Goal: Task Accomplishment & Management: Complete application form

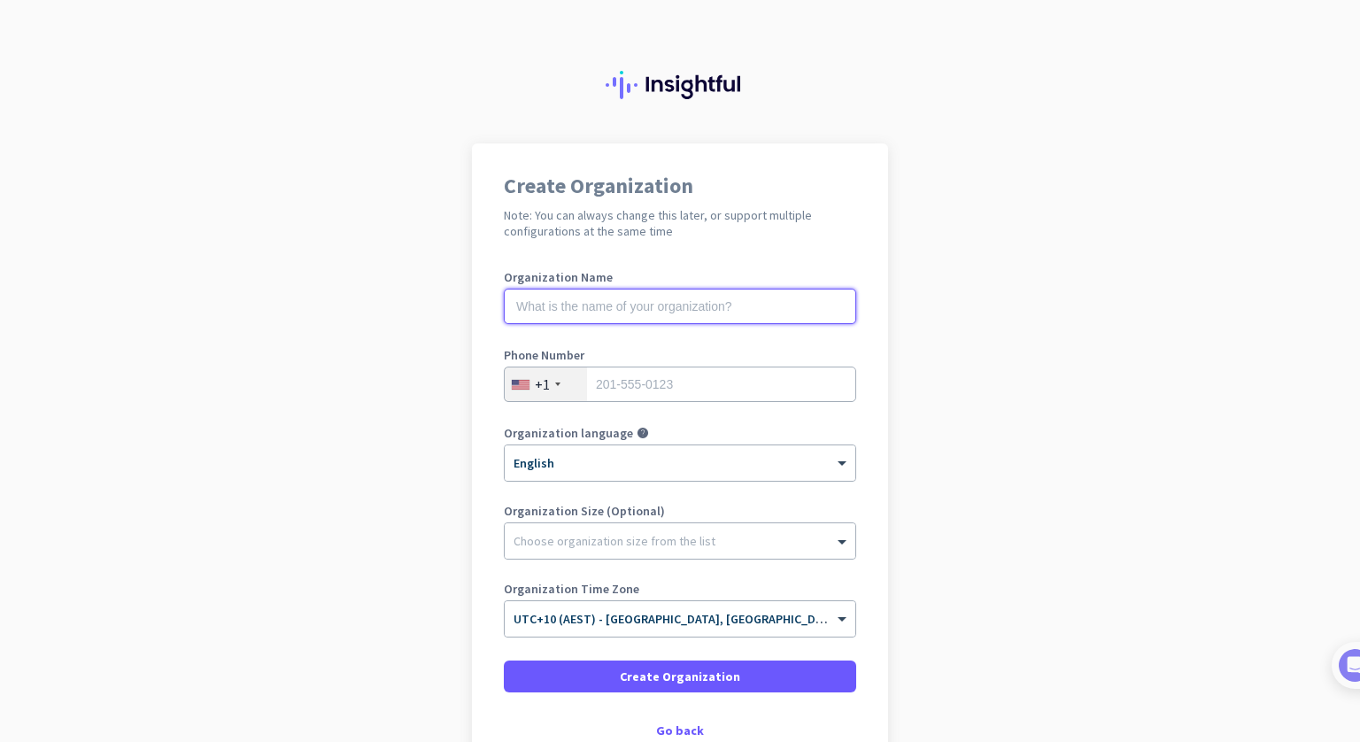
click at [634, 303] on input "text" at bounding box center [680, 306] width 352 height 35
paste input "Test Account Insightful"
type input "Test Account Insightful"
click at [648, 388] on input "tel" at bounding box center [680, 384] width 352 height 35
type input "411617664"
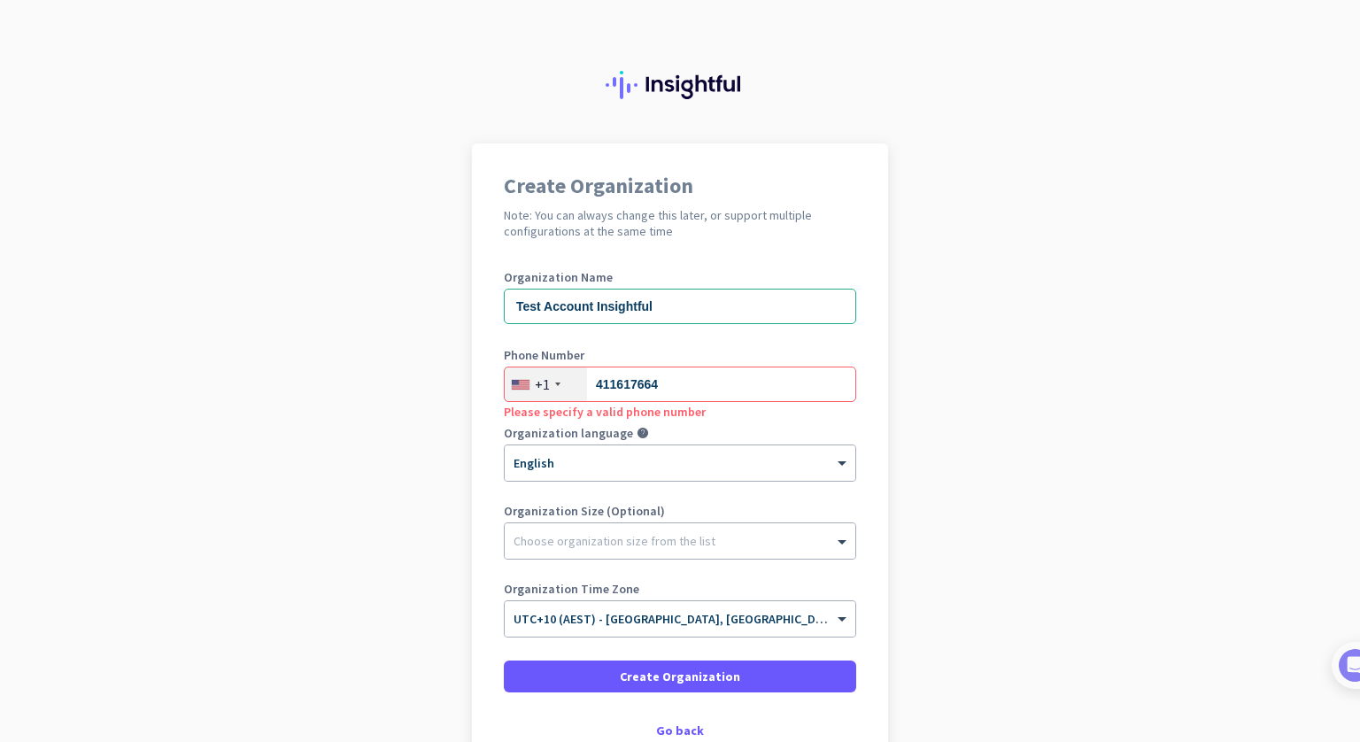
click at [545, 379] on div "+1" at bounding box center [546, 384] width 82 height 34
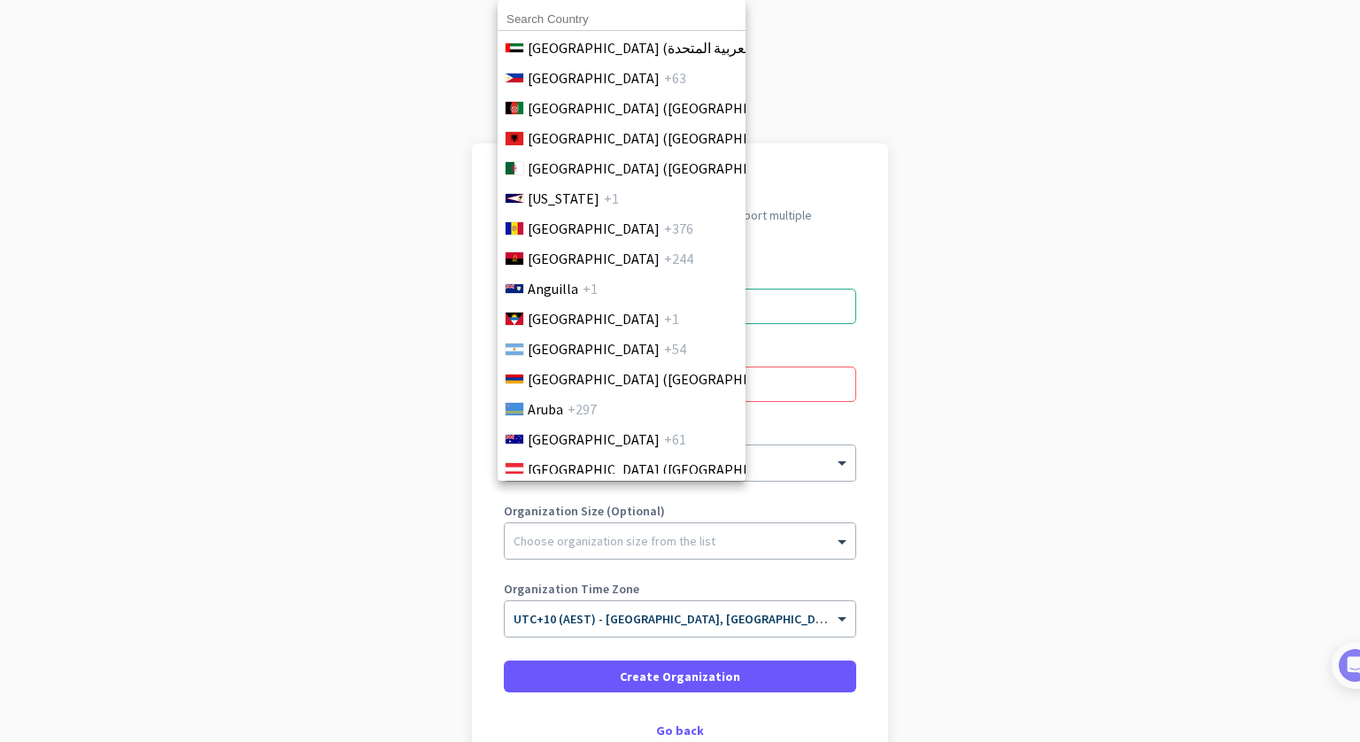
scroll to position [177, 0]
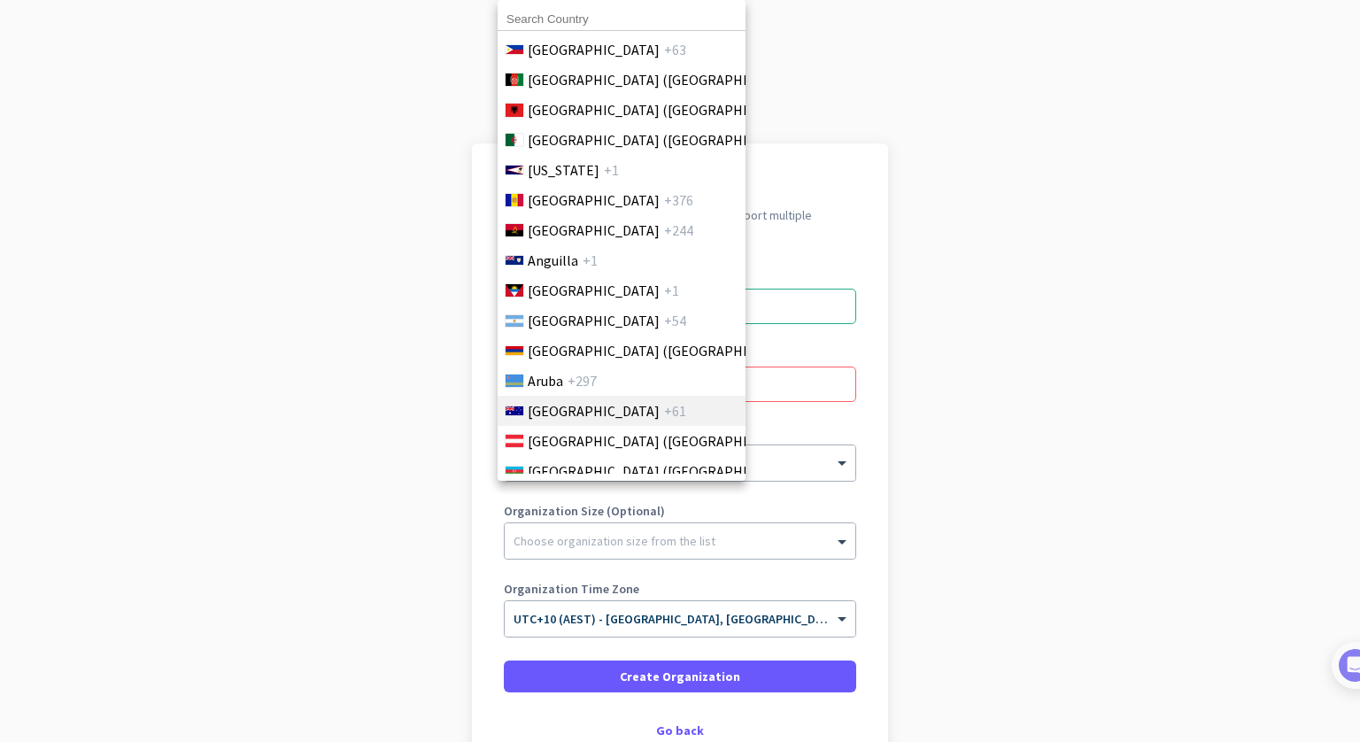
click at [544, 402] on span "[GEOGRAPHIC_DATA]" at bounding box center [594, 410] width 132 height 21
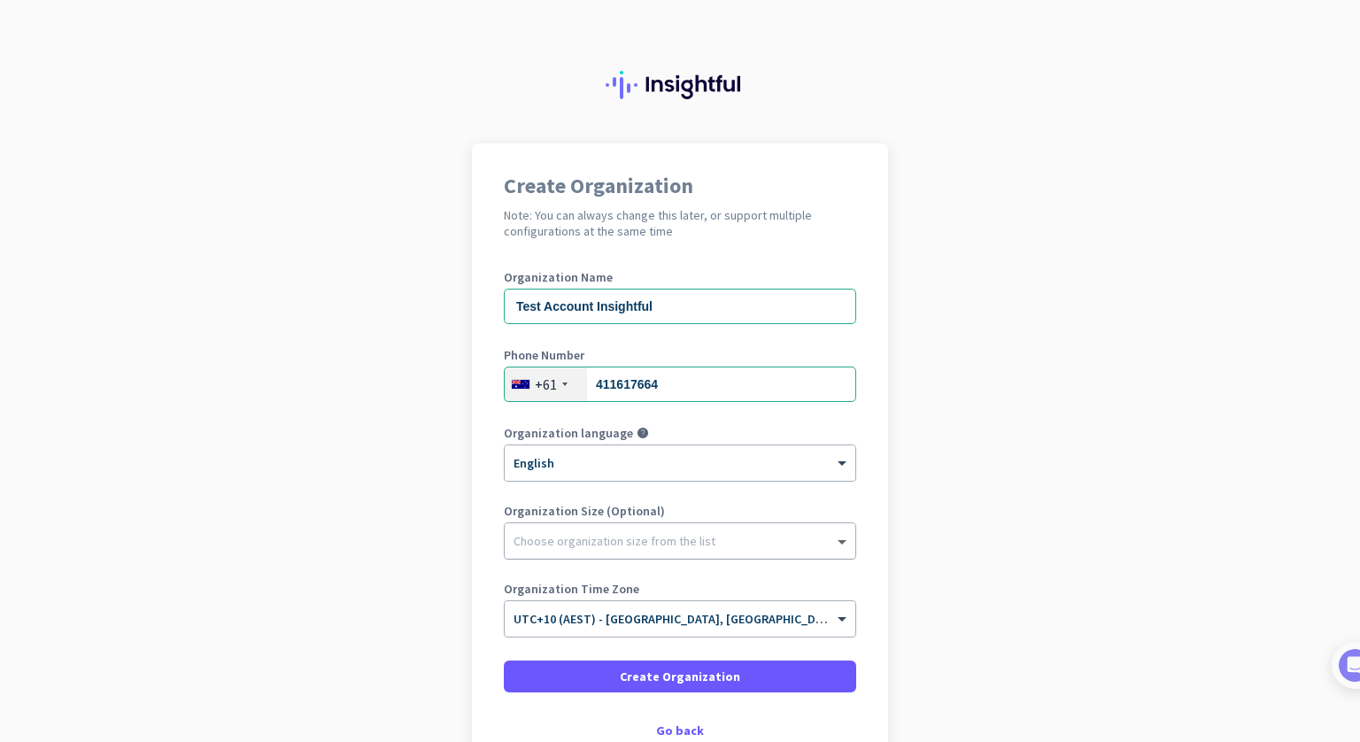
click at [833, 544] on span at bounding box center [844, 541] width 22 height 18
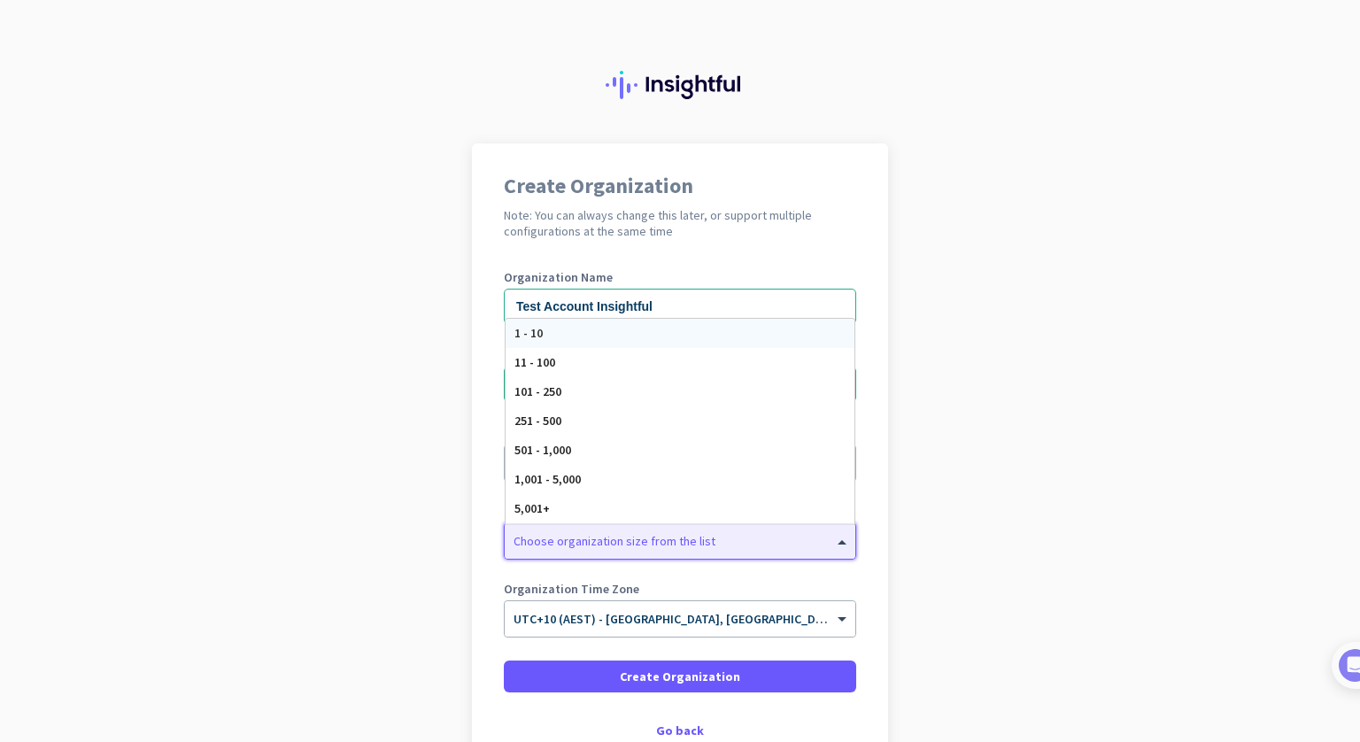
click at [545, 343] on div "1 - 10" at bounding box center [680, 333] width 349 height 29
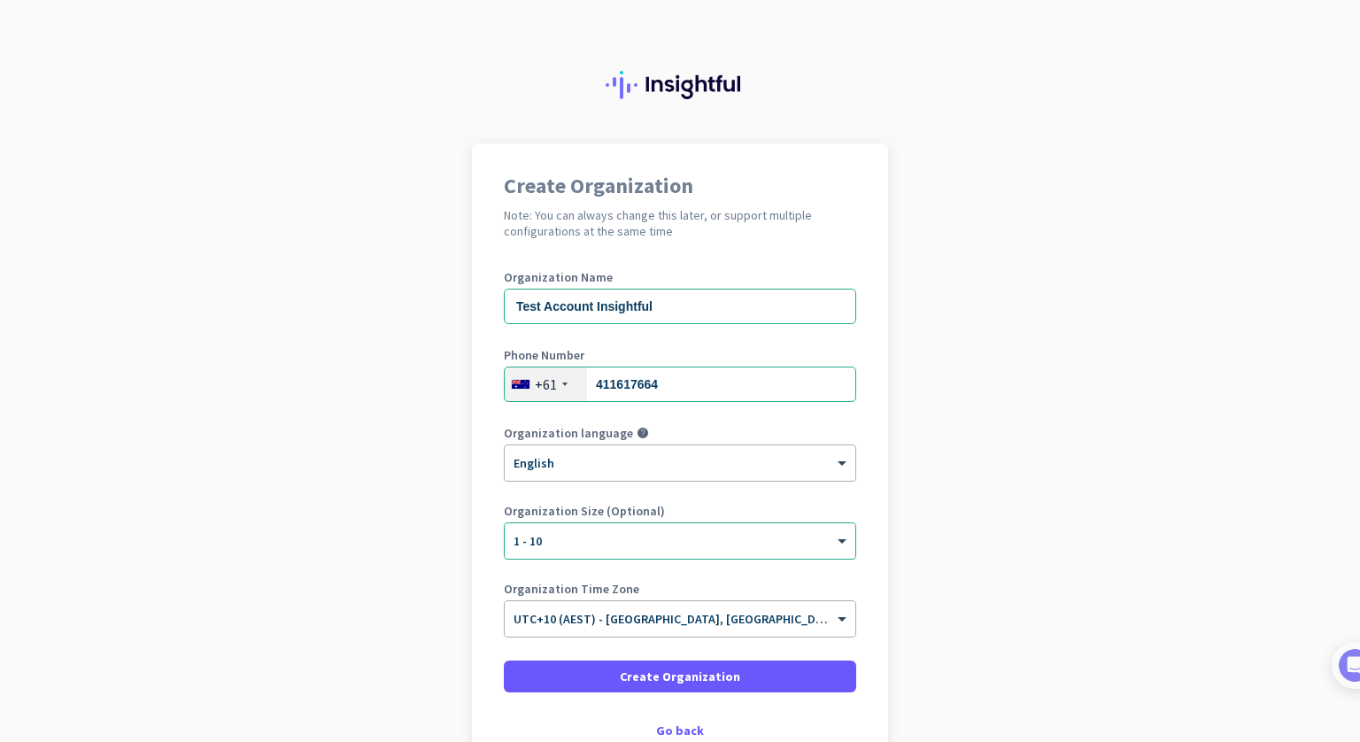
click at [478, 488] on div "Create Organization Note: You can always change this later, or support multiple…" at bounding box center [680, 455] width 416 height 625
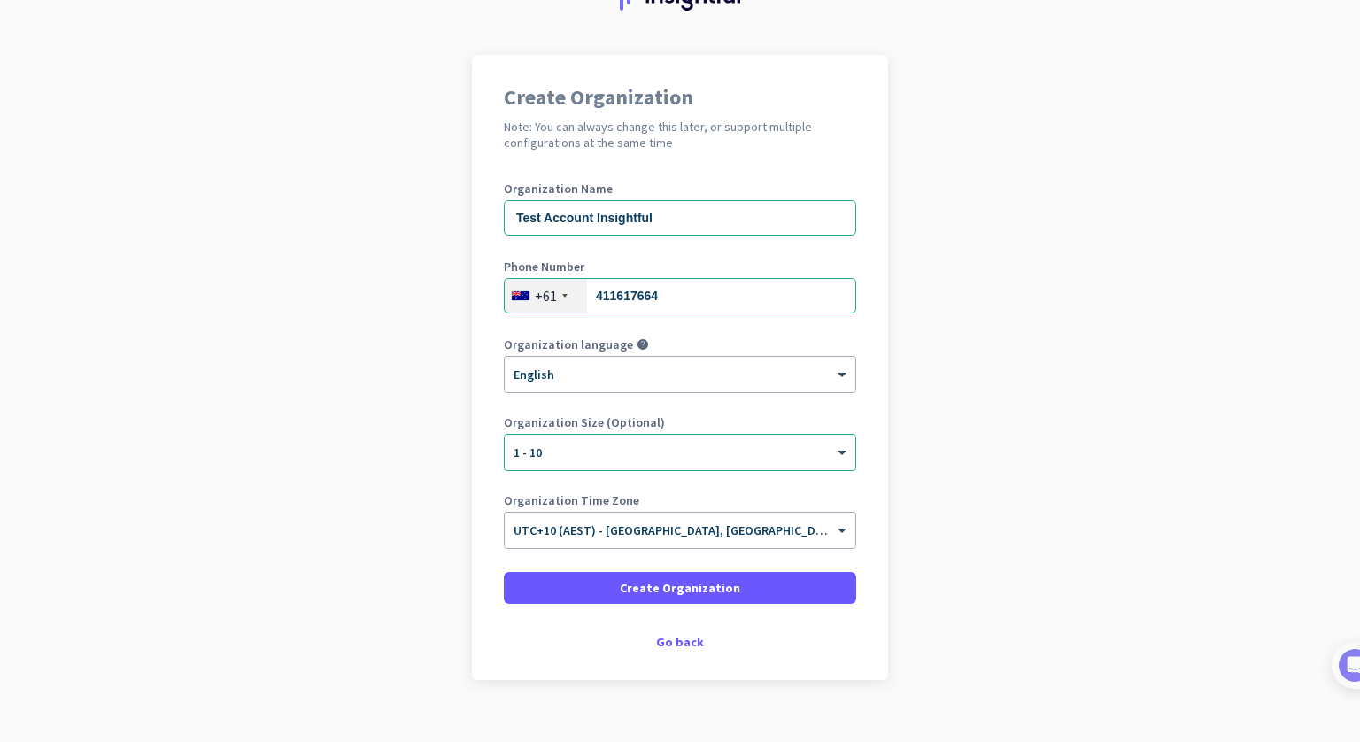
scroll to position [114, 0]
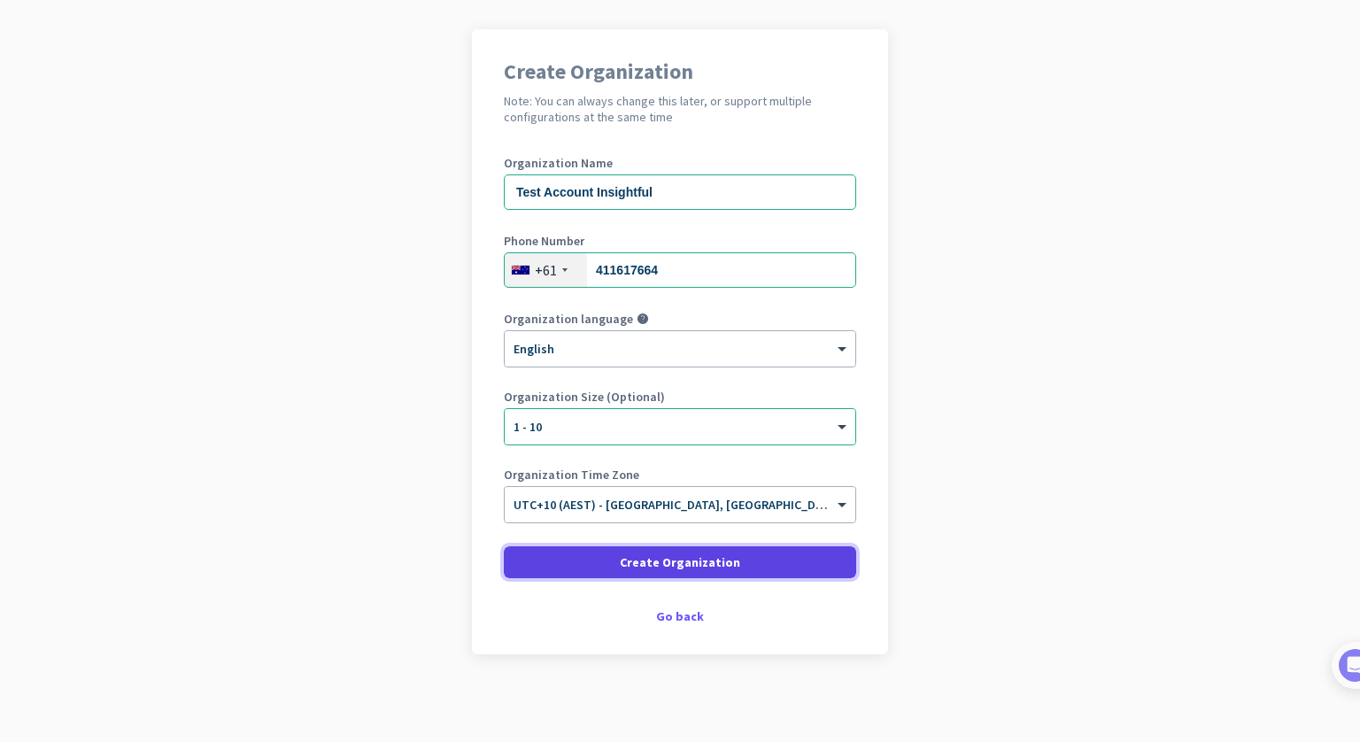
click at [691, 564] on span "Create Organization" at bounding box center [680, 562] width 120 height 18
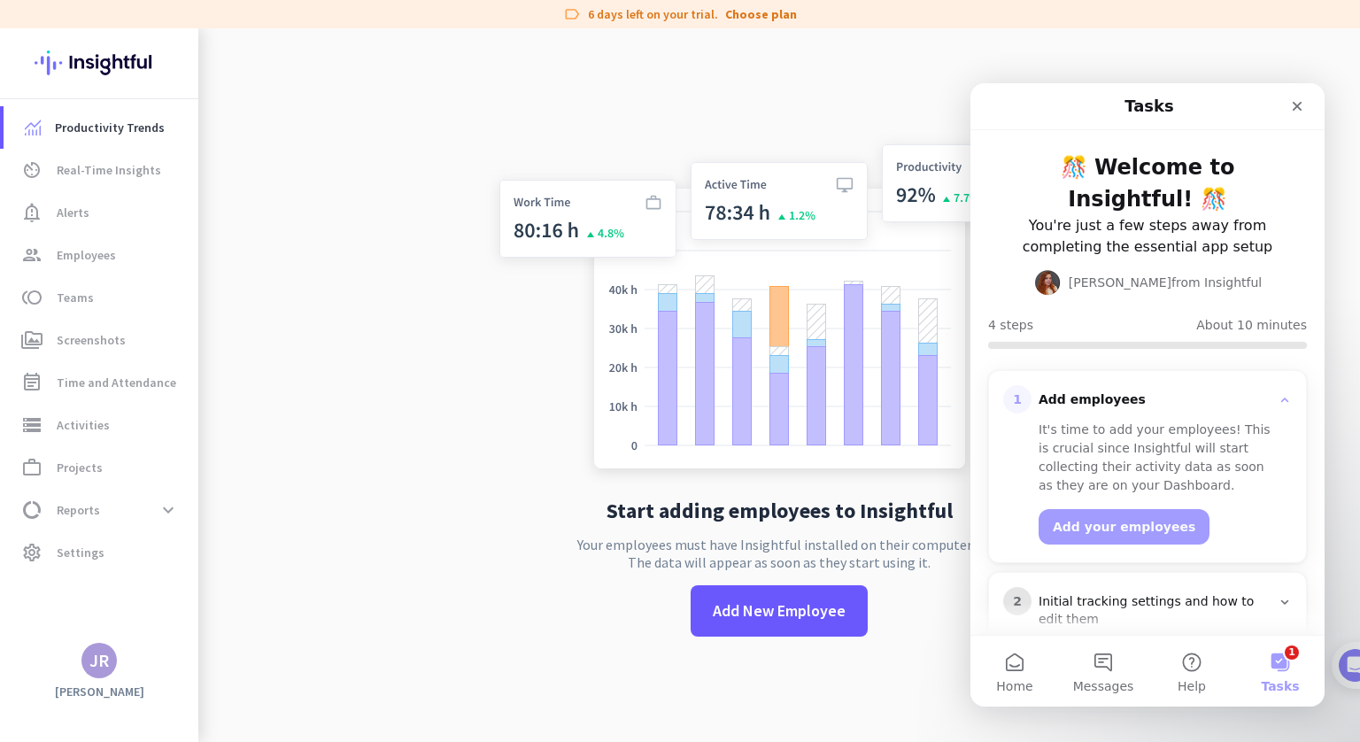
scroll to position [167, 0]
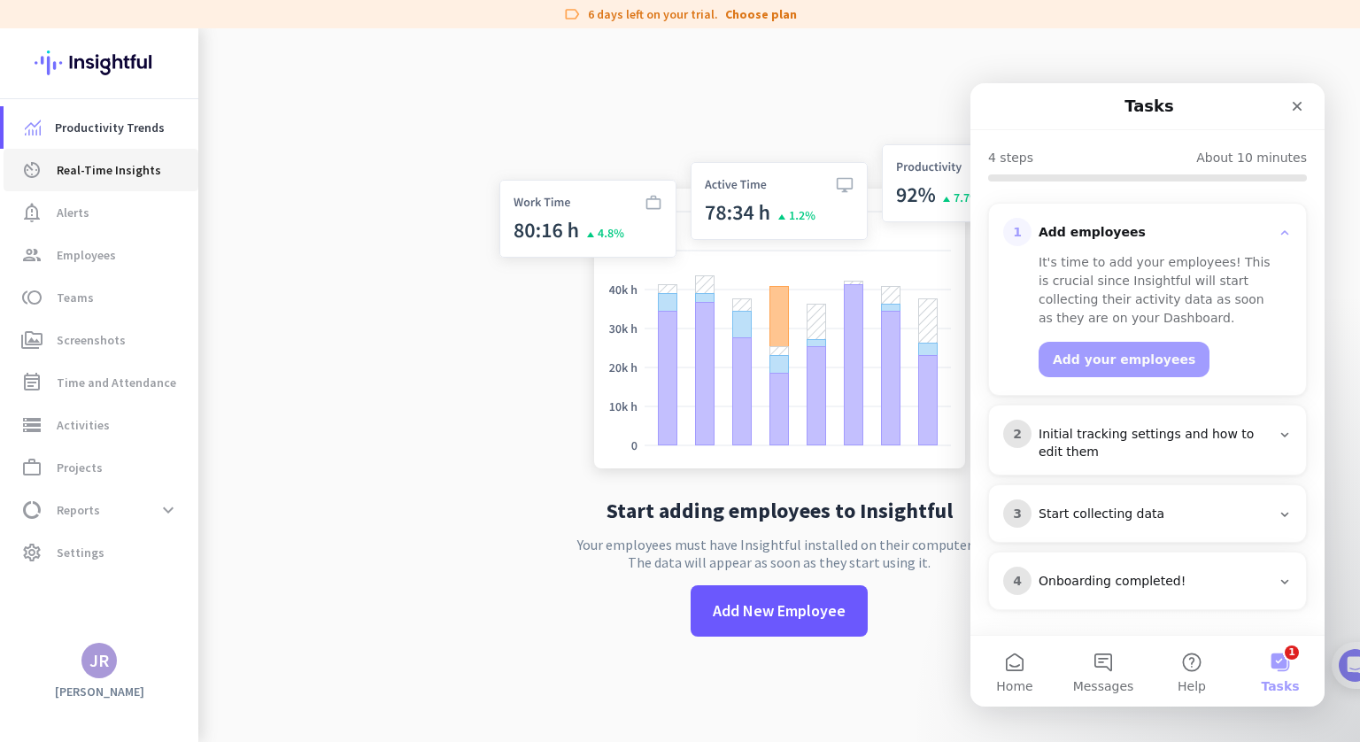
click at [75, 167] on span "Real-Time Insights" at bounding box center [109, 169] width 104 height 21
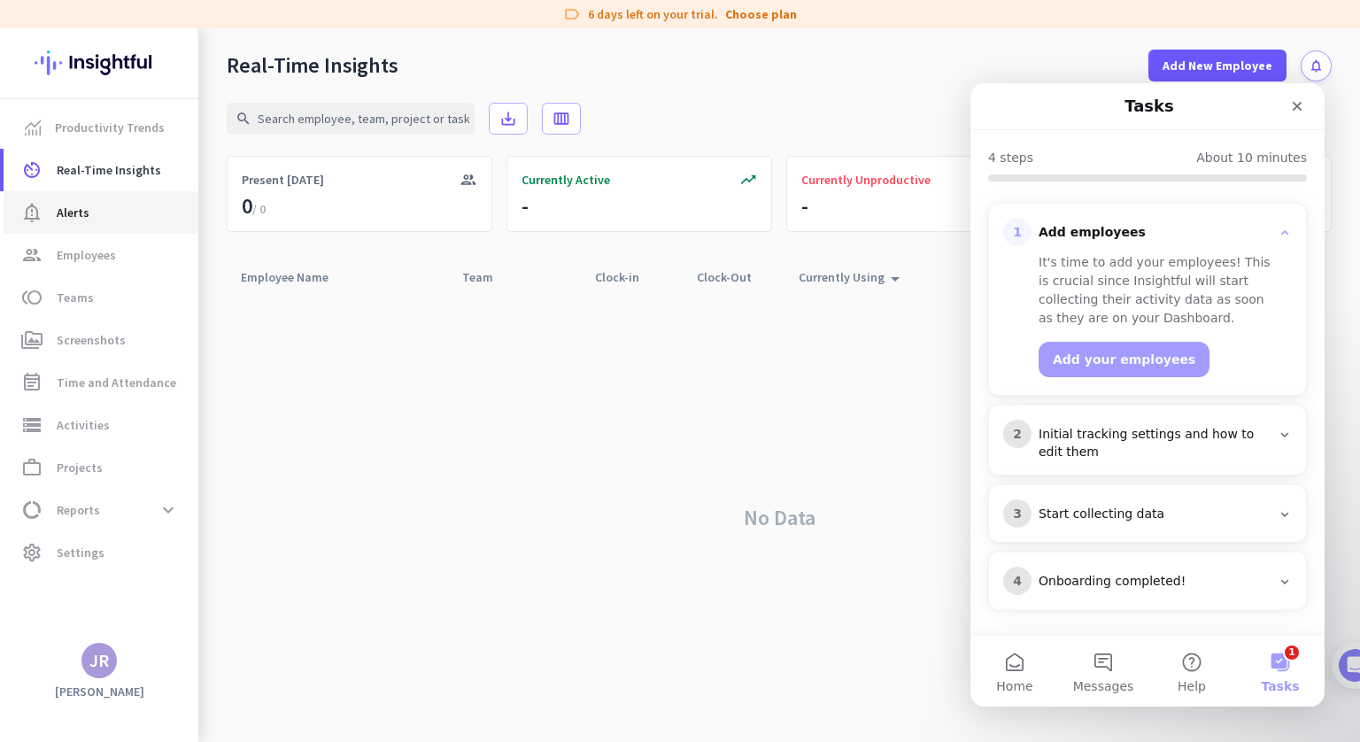
click at [73, 208] on span "Alerts" at bounding box center [73, 212] width 33 height 21
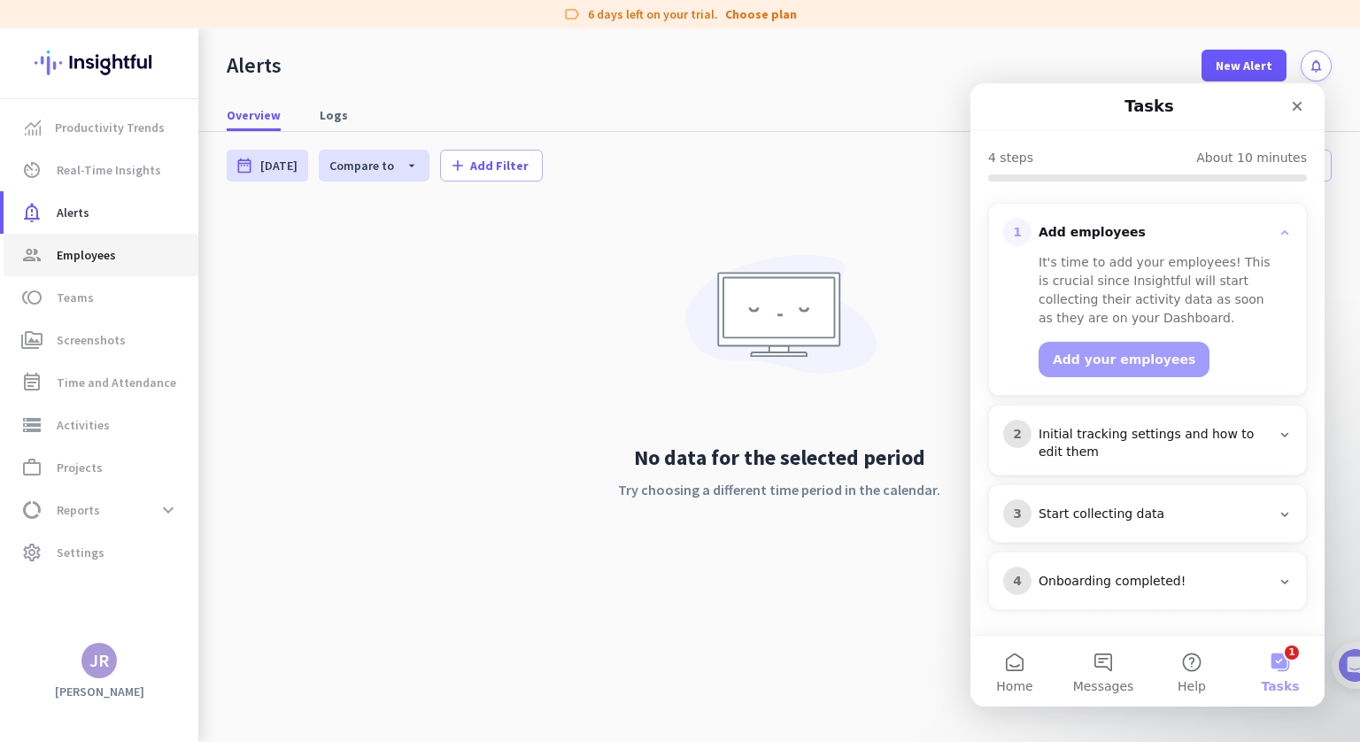
click at [84, 245] on span "Employees" at bounding box center [86, 254] width 59 height 21
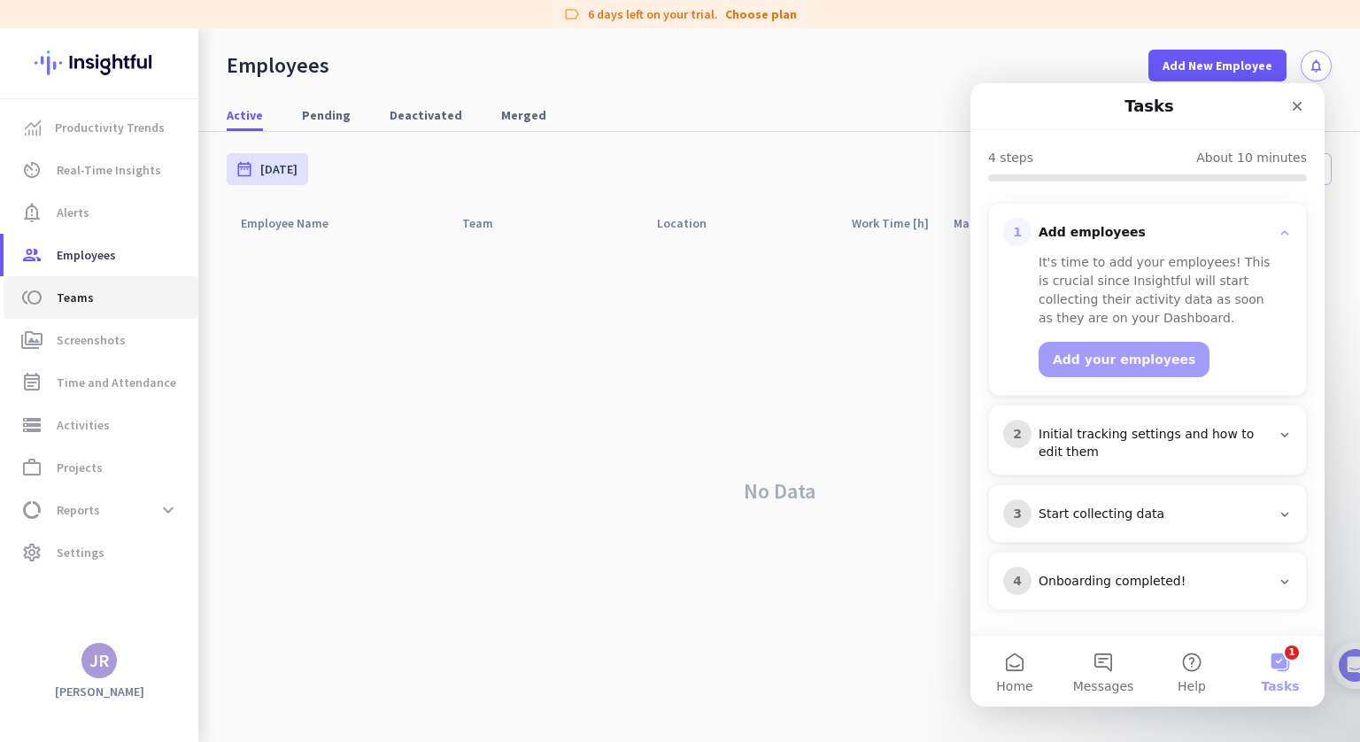
click at [85, 308] on link "toll Teams" at bounding box center [101, 297] width 195 height 43
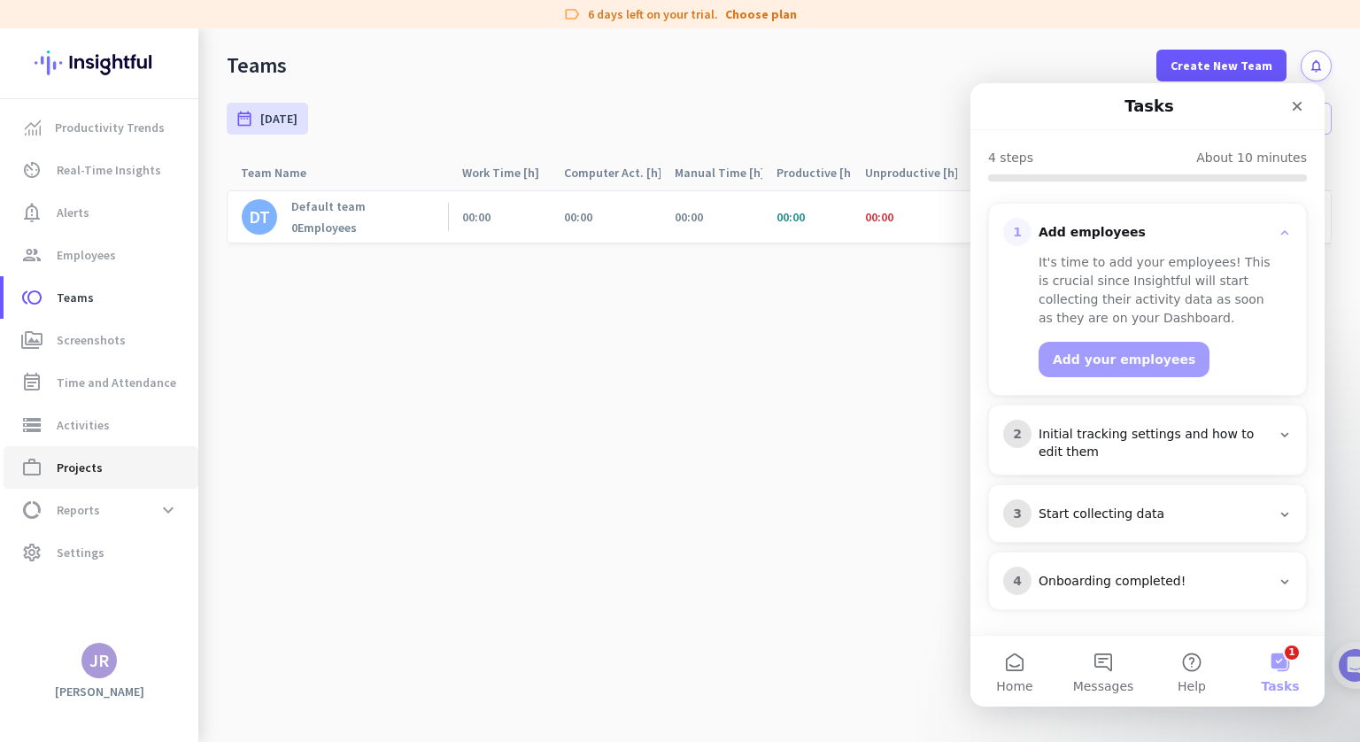
click at [81, 467] on span "Projects" at bounding box center [80, 467] width 46 height 21
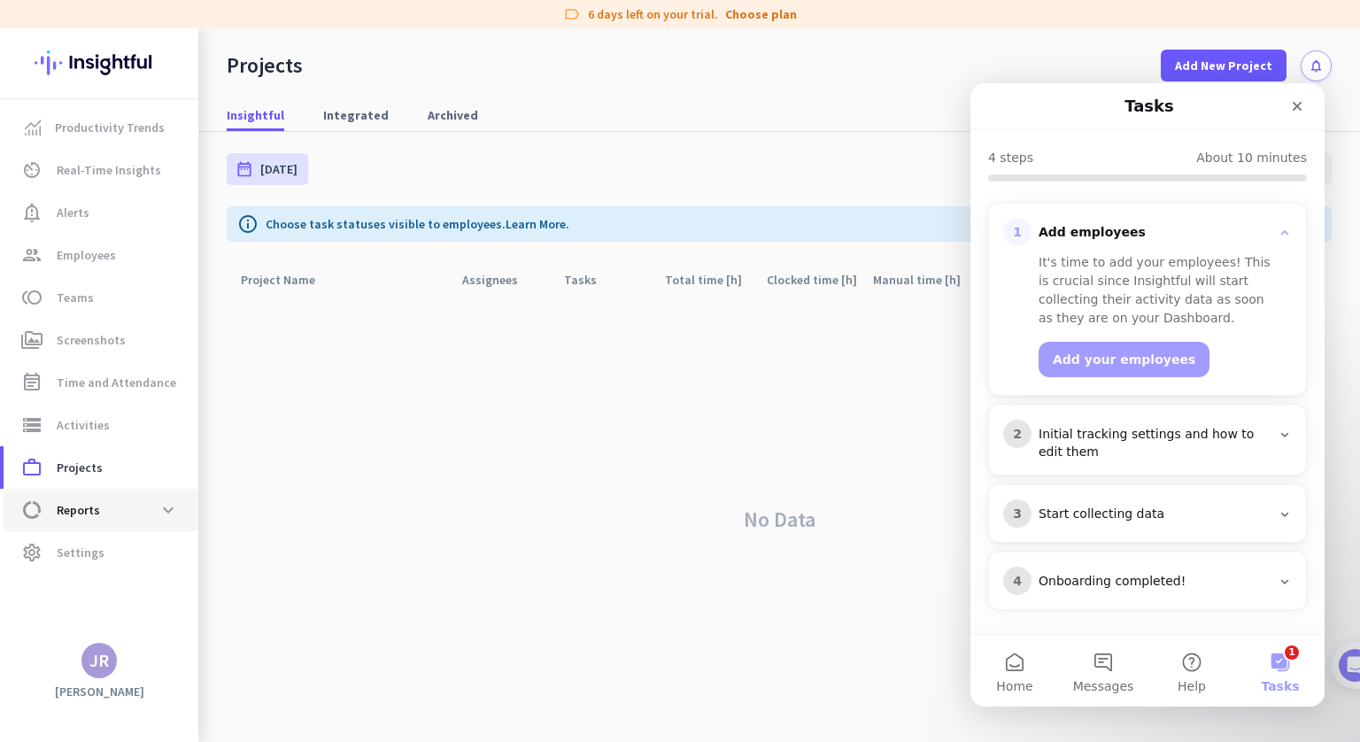
click at [90, 514] on span "Reports" at bounding box center [78, 509] width 43 height 21
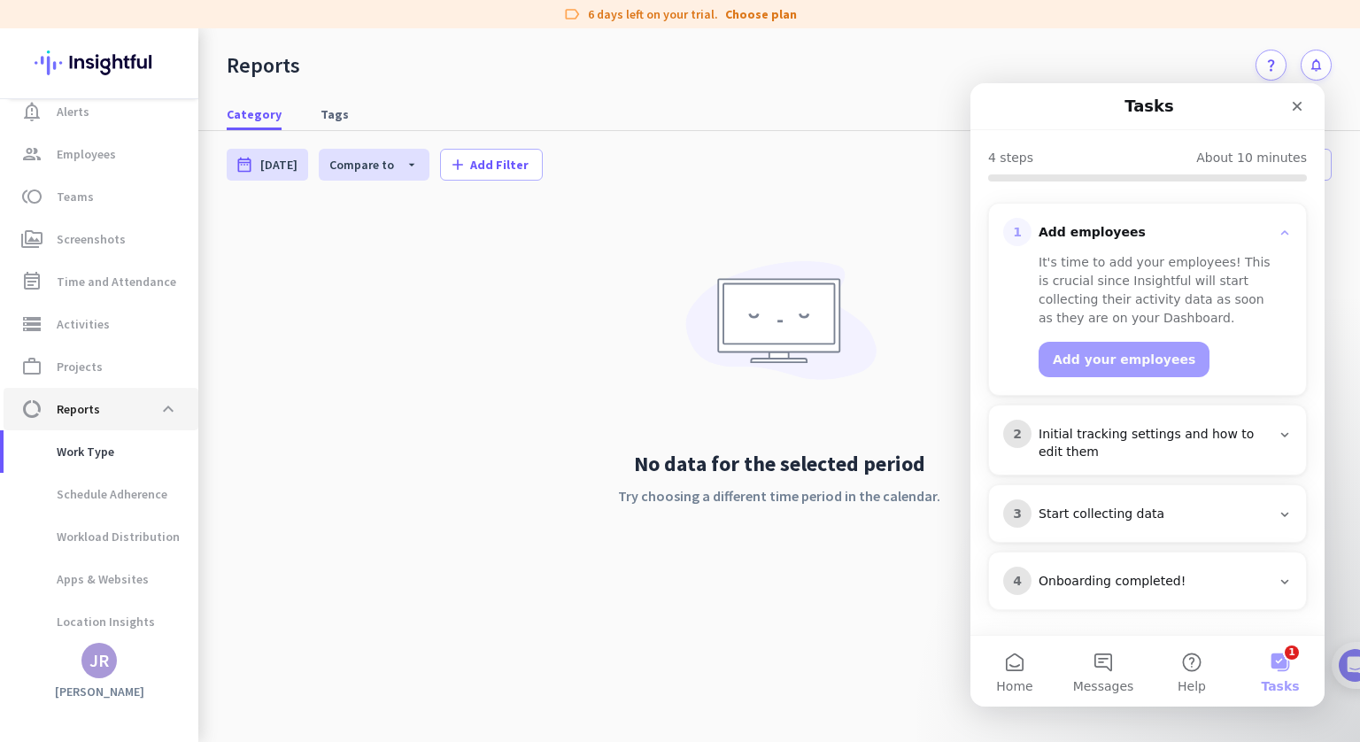
scroll to position [150, 0]
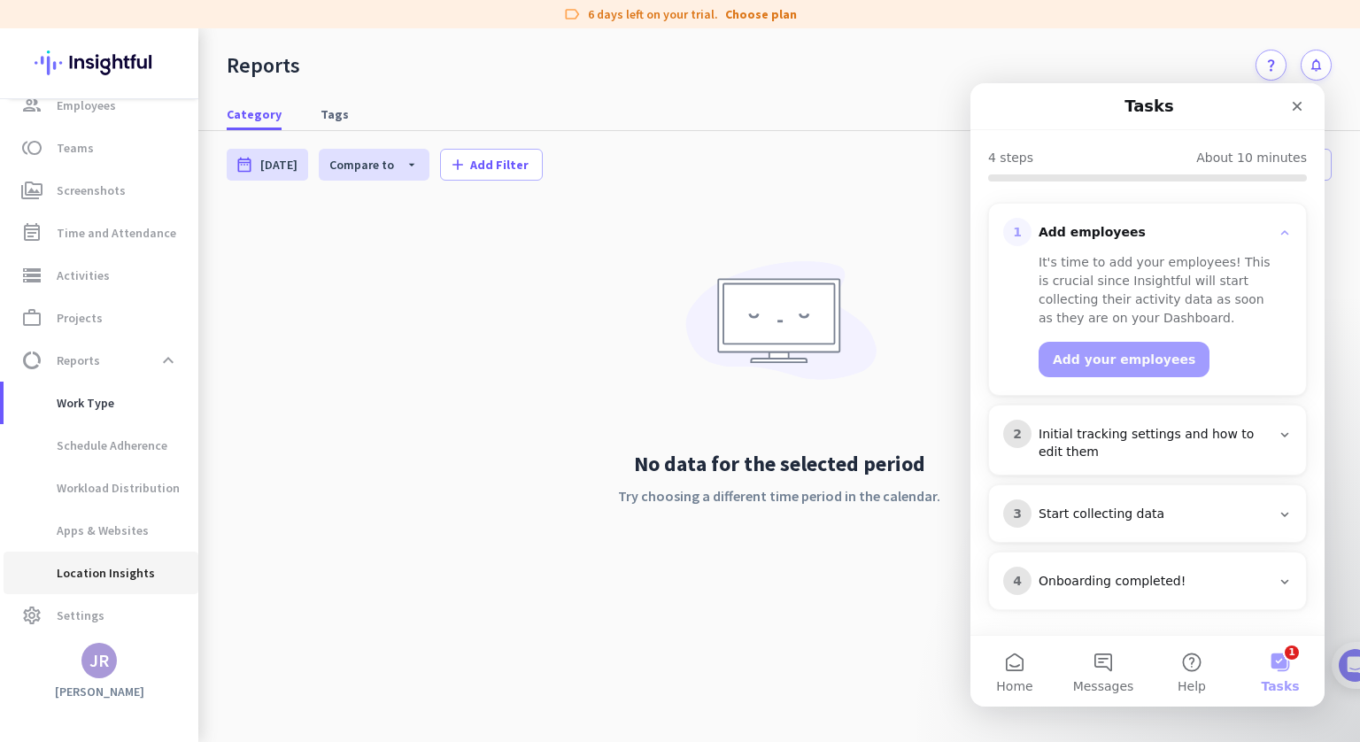
click at [73, 576] on span "Location Insights" at bounding box center [86, 573] width 137 height 43
type input "[DATE] - [DATE]"
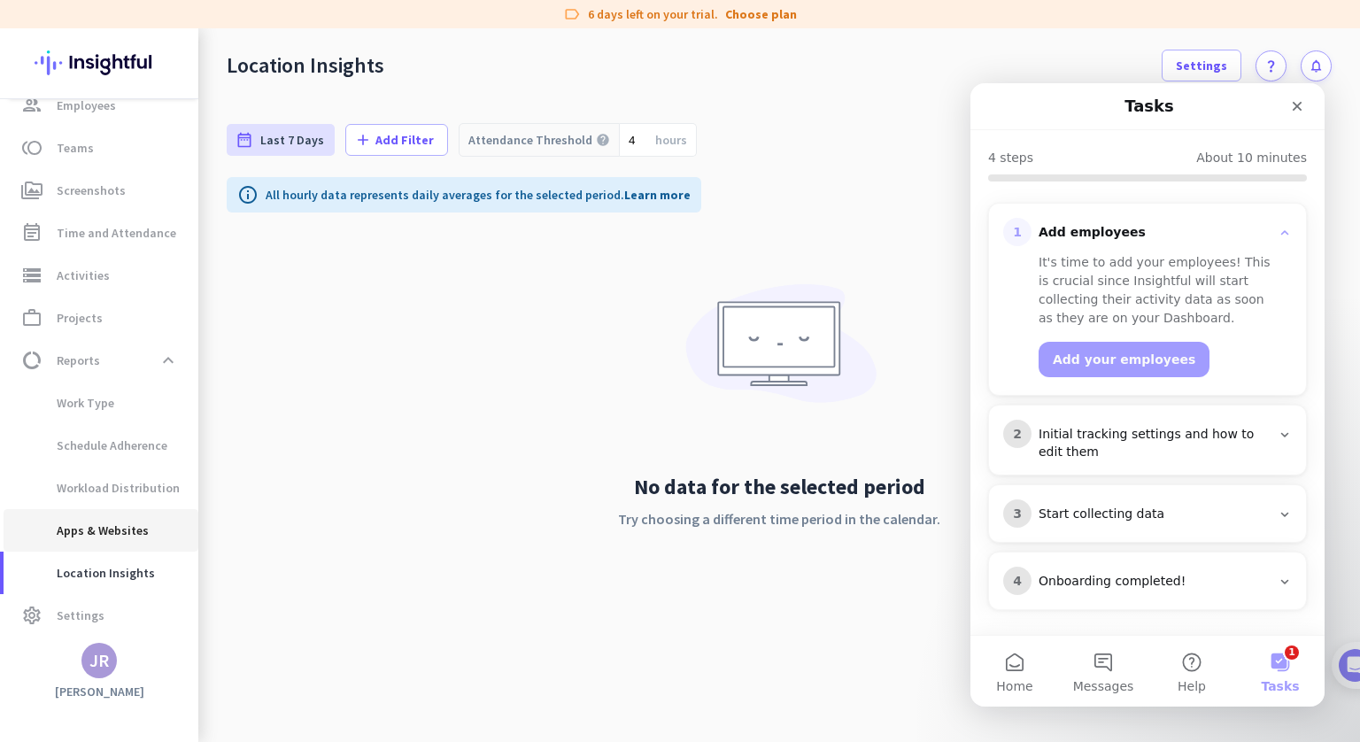
click at [75, 524] on span "Apps & Websites" at bounding box center [83, 530] width 131 height 43
type input "[DATE] - [DATE]"
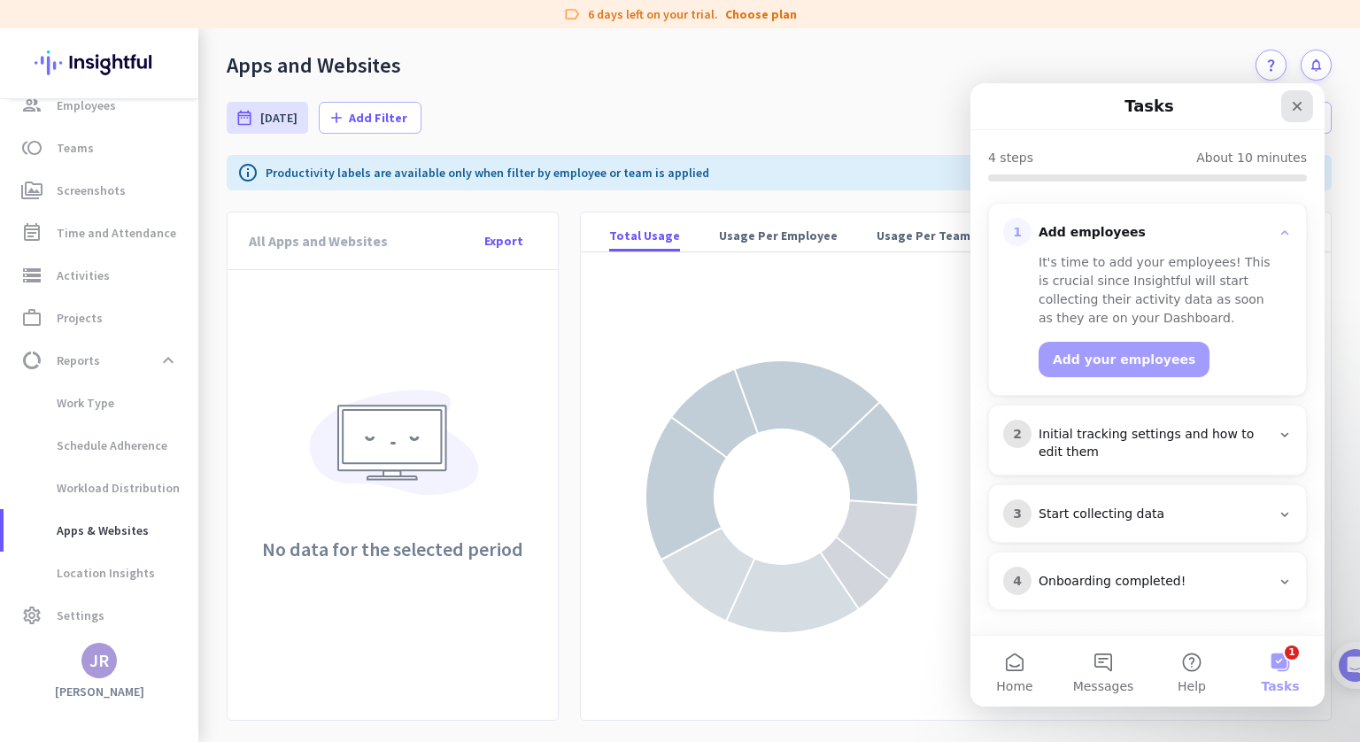
click at [1294, 104] on icon "Close" at bounding box center [1297, 106] width 14 height 14
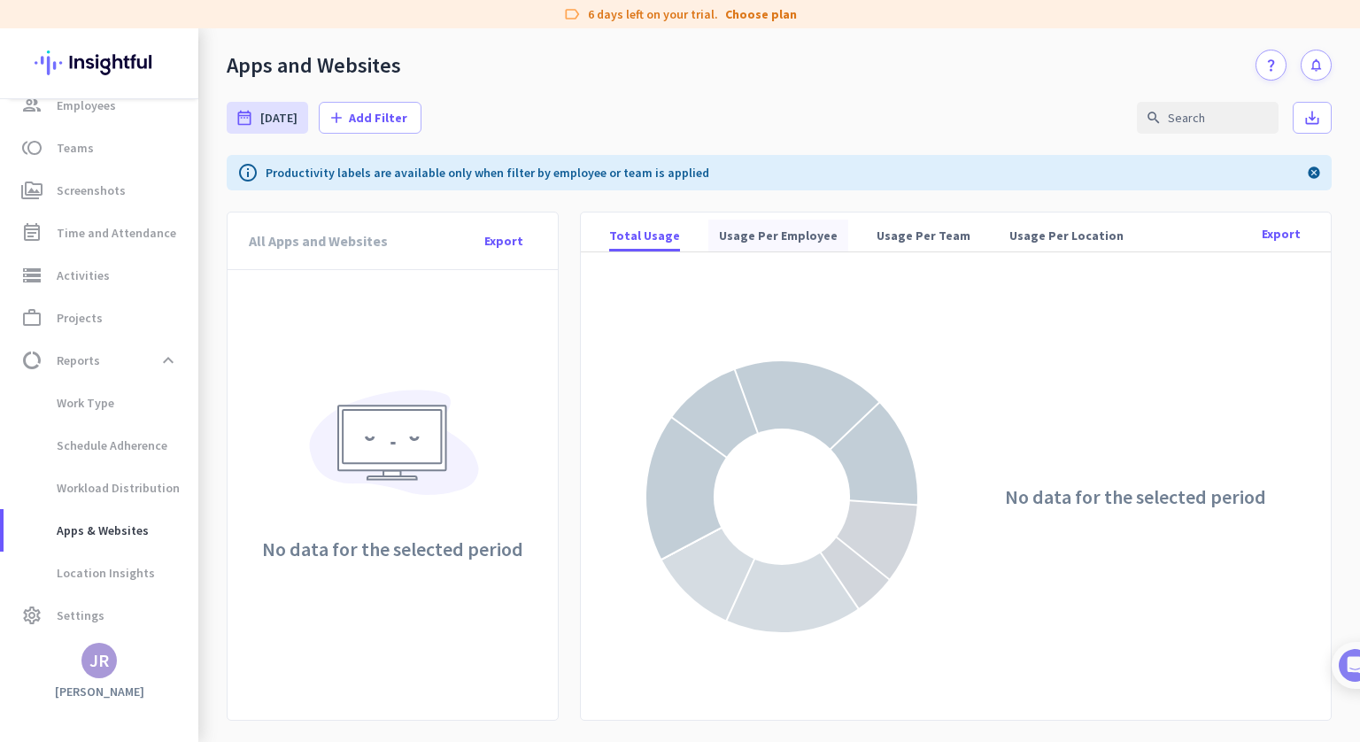
click at [785, 233] on span "Usage Per Employee" at bounding box center [778, 236] width 119 height 18
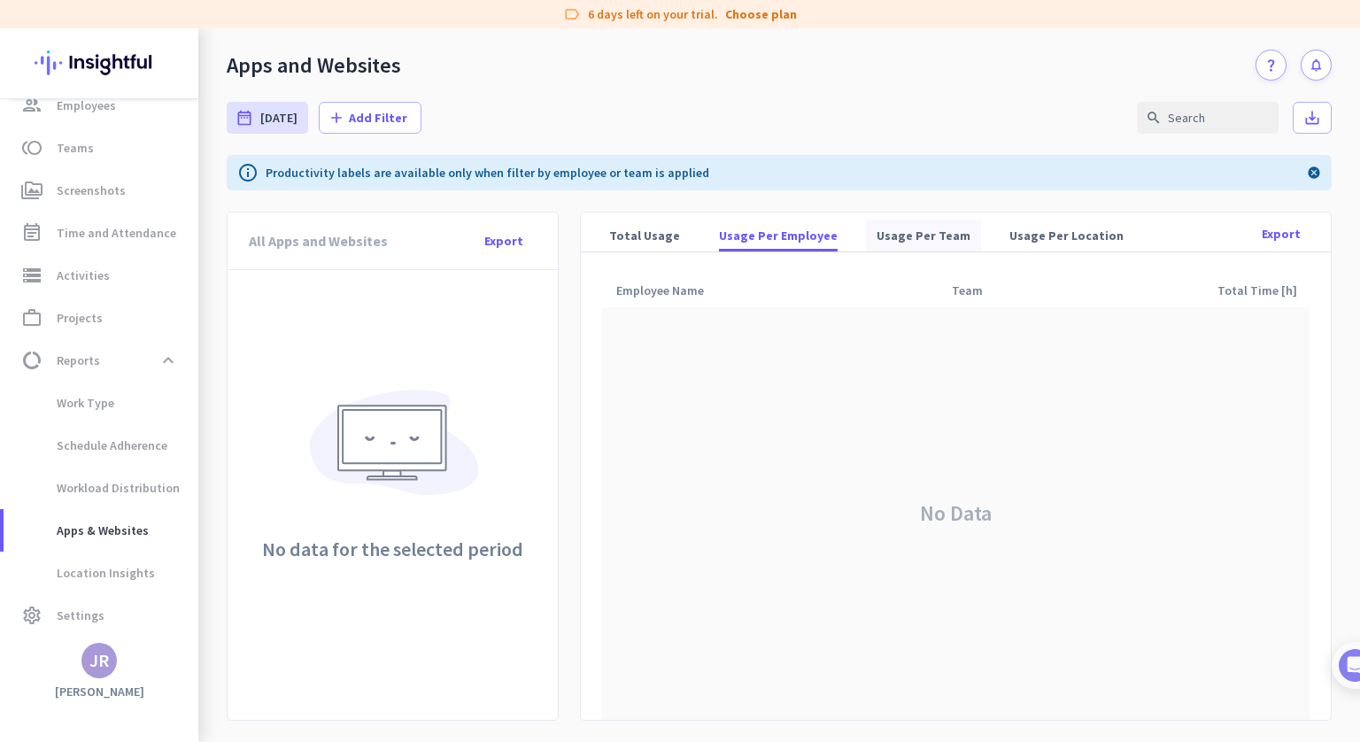
click at [908, 229] on span "Usage Per Team" at bounding box center [924, 236] width 94 height 18
click at [1065, 234] on span "Usage Per Location" at bounding box center [1066, 236] width 114 height 18
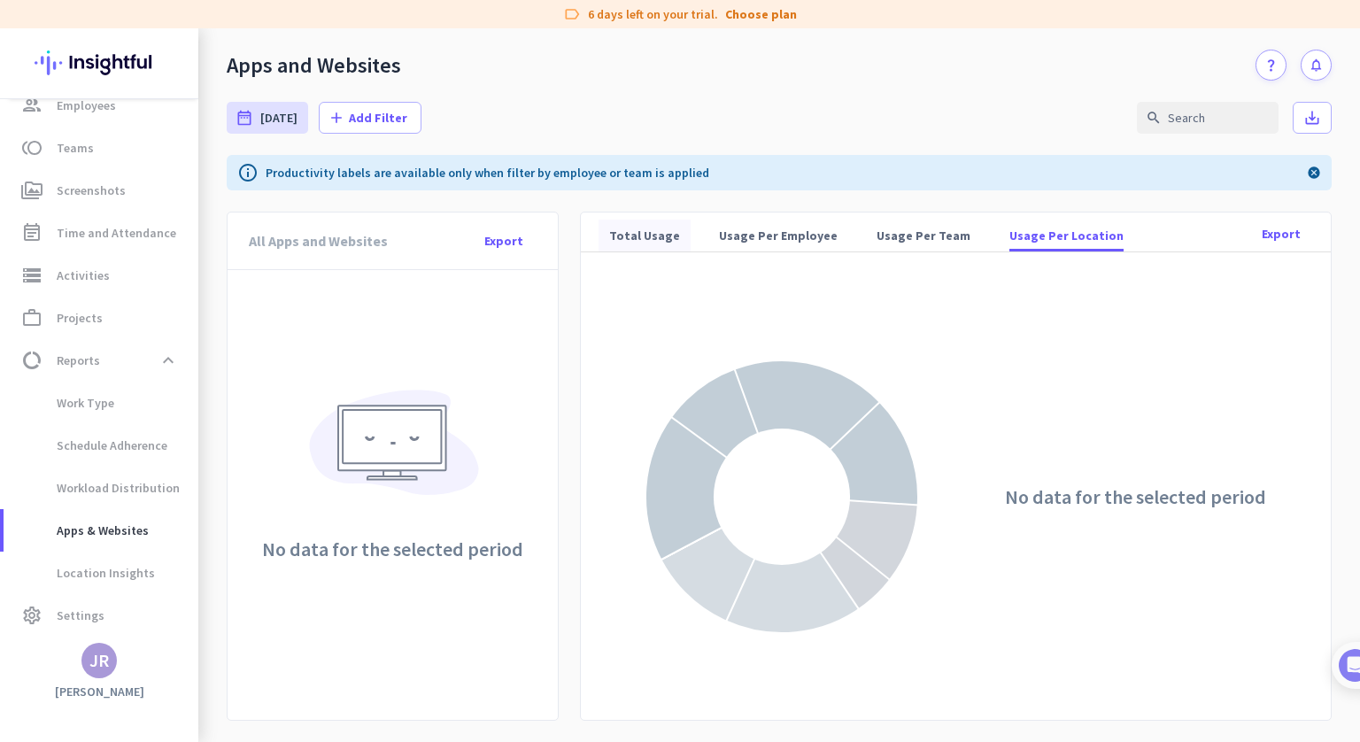
click at [628, 242] on span "Total Usage" at bounding box center [644, 236] width 71 height 18
